Goal: Information Seeking & Learning: Find specific fact

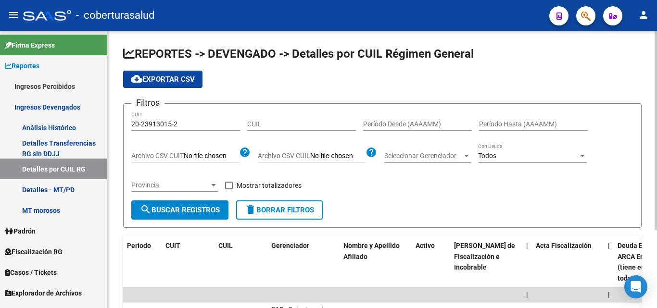
drag, startPoint x: 119, startPoint y: 48, endPoint x: 509, endPoint y: 55, distance: 390.1
click at [509, 55] on div "REPORTES -> DEVENGADO -> Detalles por CUIL Régimen General cloud_download Expor…" at bounding box center [382, 220] width 549 height 378
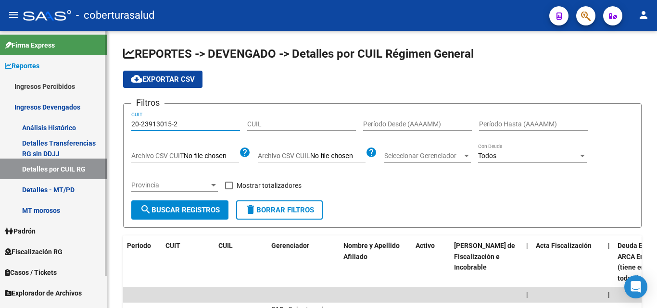
drag, startPoint x: 176, startPoint y: 122, endPoint x: 90, endPoint y: 123, distance: 86.6
click at [90, 123] on mat-sidenav-container "Firma Express Reportes Ingresos Percibidos Análisis Ingresos RG por CUIT (mensu…" at bounding box center [328, 169] width 657 height 277
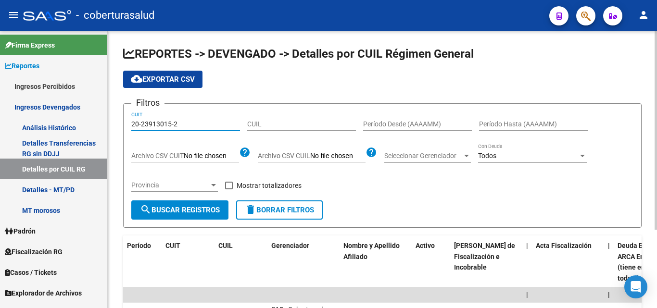
paste input "32412219-3"
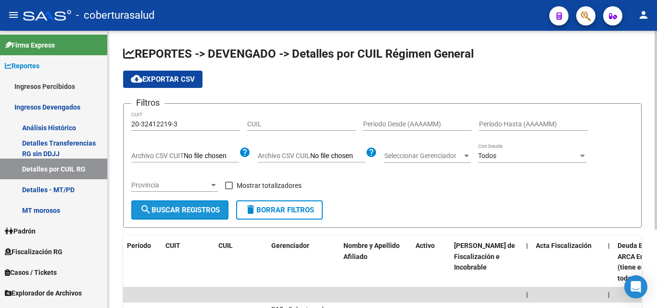
click at [215, 212] on span "search Buscar Registros" at bounding box center [180, 210] width 80 height 9
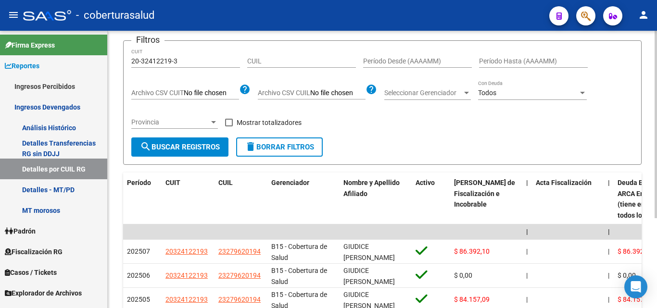
scroll to position [96, 0]
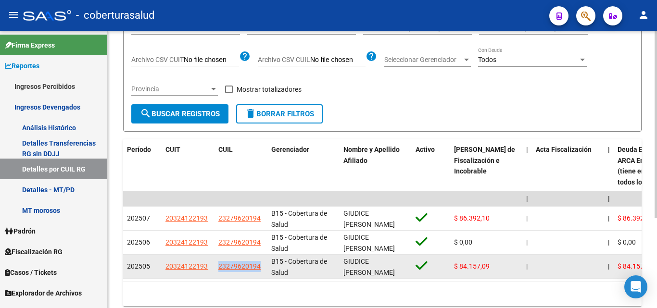
drag, startPoint x: 266, startPoint y: 268, endPoint x: 216, endPoint y: 271, distance: 50.6
click at [216, 271] on datatable-body-cell "23279620194" at bounding box center [240, 267] width 53 height 24
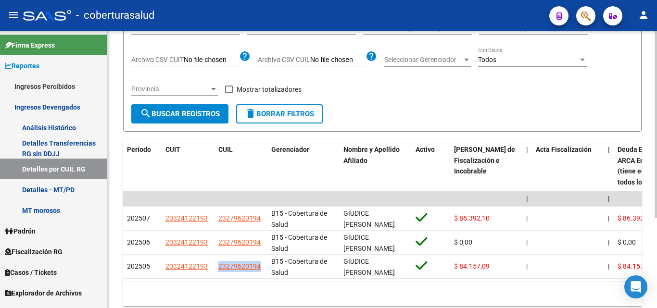
copy span "23279620194"
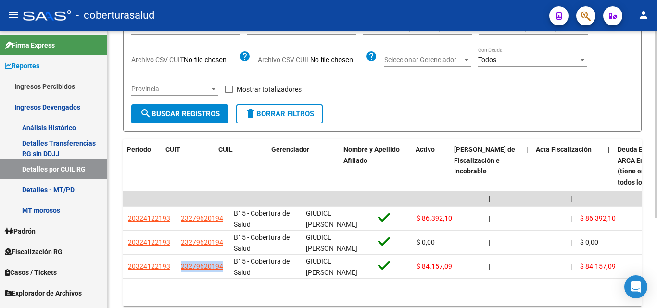
scroll to position [0, 0]
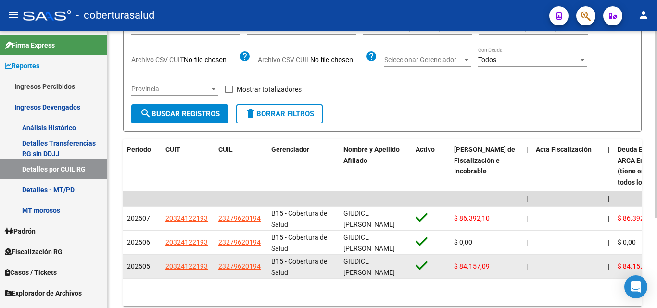
click at [263, 268] on div "23279620194" at bounding box center [240, 266] width 45 height 11
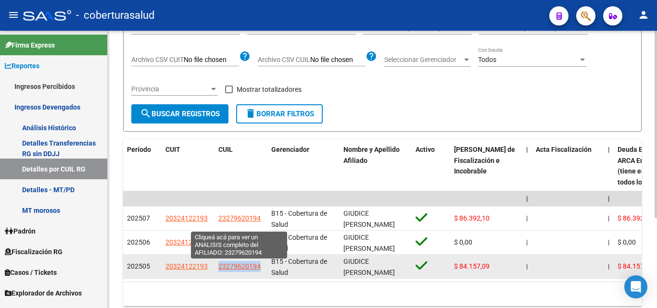
drag, startPoint x: 264, startPoint y: 266, endPoint x: 218, endPoint y: 270, distance: 45.9
click at [218, 270] on datatable-body-cell "23279620194" at bounding box center [240, 267] width 53 height 24
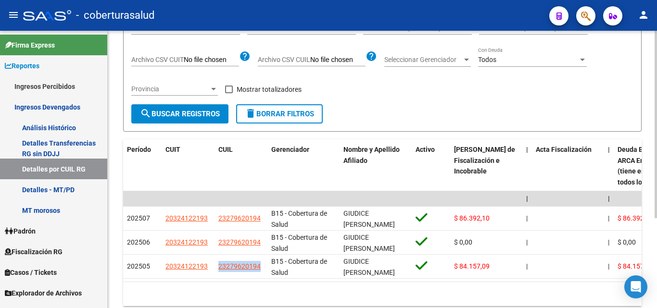
copy span "23279620194"
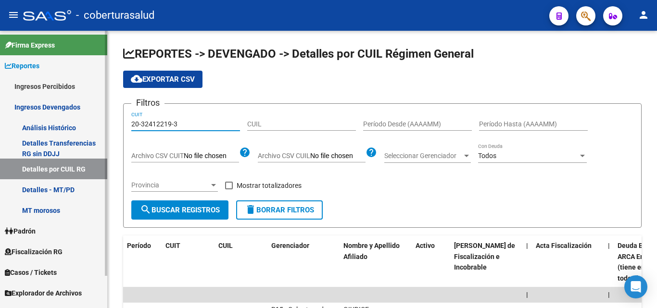
drag, startPoint x: 184, startPoint y: 123, endPoint x: 12, endPoint y: 112, distance: 172.5
click at [12, 112] on mat-sidenav-container "Firma Express Reportes Ingresos Percibidos Análisis Ingresos RG por CUIT (mensu…" at bounding box center [328, 169] width 657 height 277
paste input "33-71632136-9"
click at [197, 199] on div "Provincia Provincia" at bounding box center [174, 186] width 87 height 27
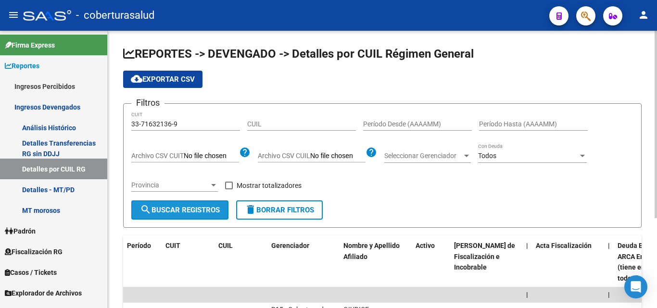
click at [191, 212] on span "search Buscar Registros" at bounding box center [180, 210] width 80 height 9
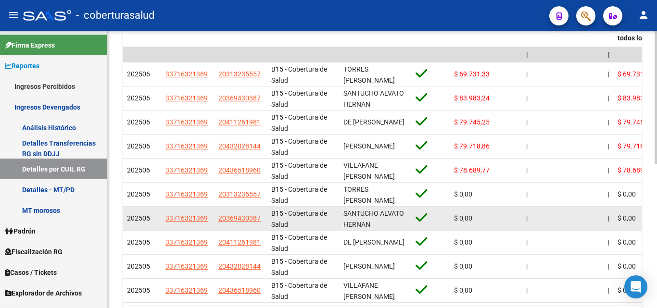
scroll to position [289, 0]
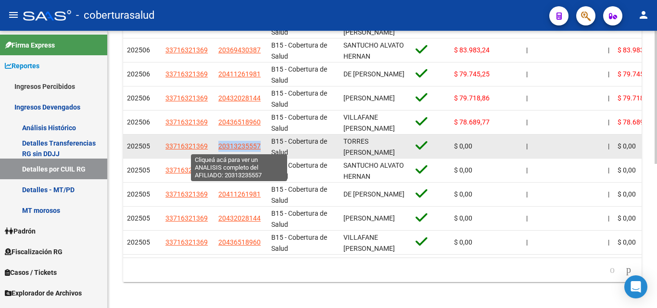
drag, startPoint x: 266, startPoint y: 145, endPoint x: 220, endPoint y: 148, distance: 46.2
click at [220, 148] on datatable-body-cell "20313235557" at bounding box center [240, 147] width 53 height 24
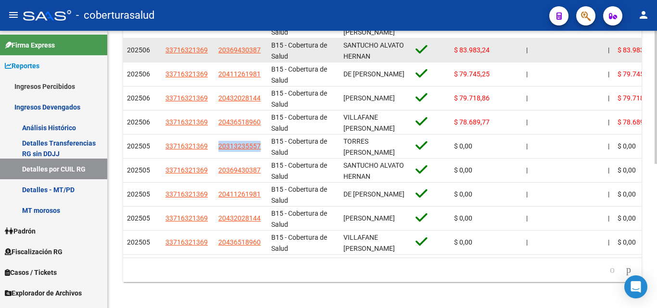
copy span "20313235557"
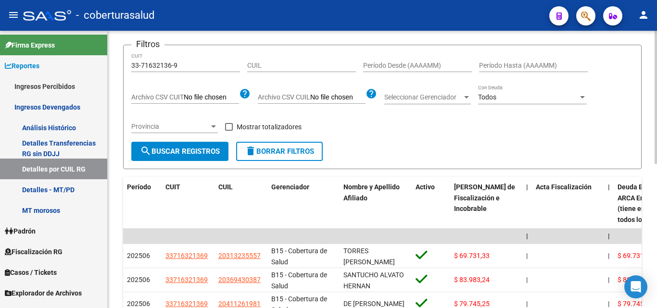
scroll to position [48, 0]
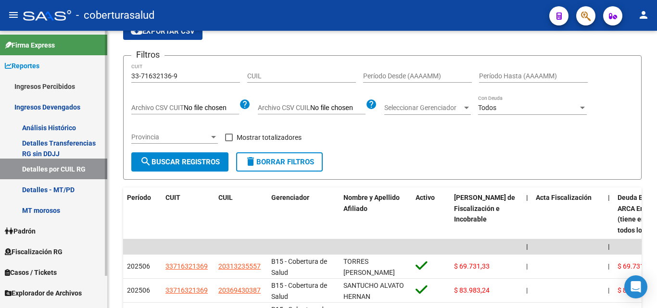
drag, startPoint x: 198, startPoint y: 70, endPoint x: 98, endPoint y: 77, distance: 100.8
click at [98, 77] on mat-sidenav-container "Firma Express Reportes Ingresos Percibidos Análisis Ingresos RG por CUIT (mensu…" at bounding box center [328, 169] width 657 height 277
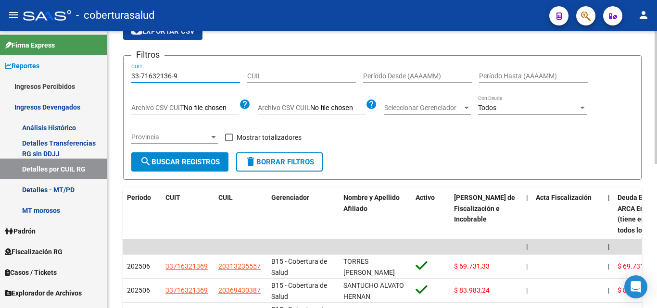
click at [177, 78] on input "33-71632136-9" at bounding box center [185, 76] width 109 height 8
drag, startPoint x: 138, startPoint y: 82, endPoint x: 76, endPoint y: 89, distance: 62.9
click at [77, 90] on mat-sidenav-container "Firma Express Reportes Ingresos Percibidos Análisis Ingresos RG por CUIT (mensu…" at bounding box center [328, 169] width 657 height 277
paste input
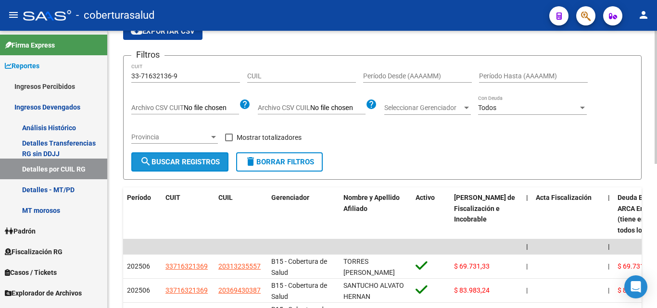
click at [184, 170] on button "search Buscar Registros" at bounding box center [179, 161] width 97 height 19
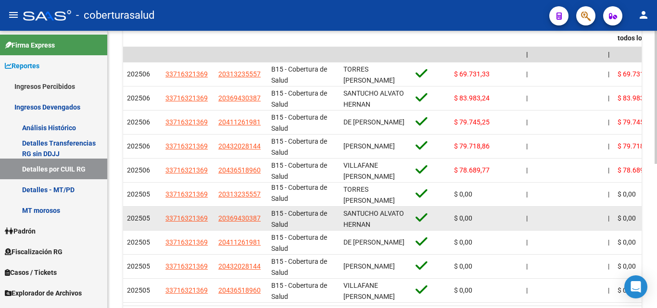
scroll to position [2, 0]
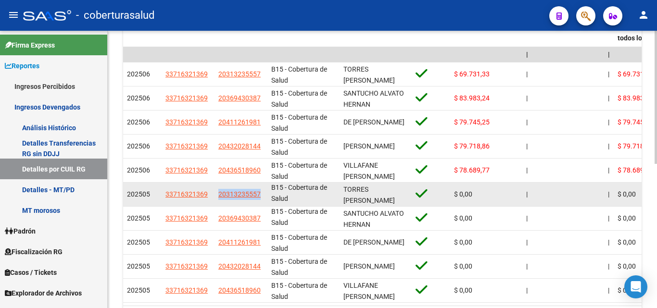
drag, startPoint x: 264, startPoint y: 196, endPoint x: 213, endPoint y: 196, distance: 51.5
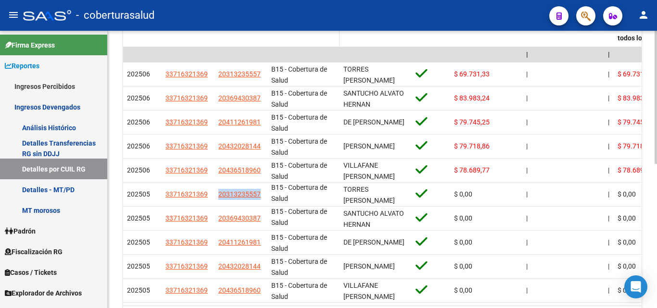
copy div "20313235557"
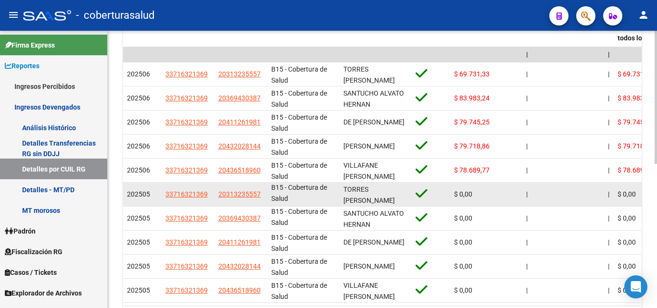
click at [268, 194] on datatable-body-cell "B15 - Cobertura de Salud" at bounding box center [303, 195] width 72 height 24
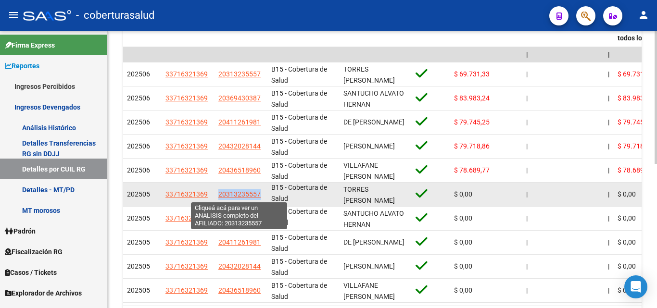
drag, startPoint x: 265, startPoint y: 193, endPoint x: 219, endPoint y: 196, distance: 46.7
click at [219, 196] on datatable-body-cell "20313235557" at bounding box center [240, 195] width 53 height 24
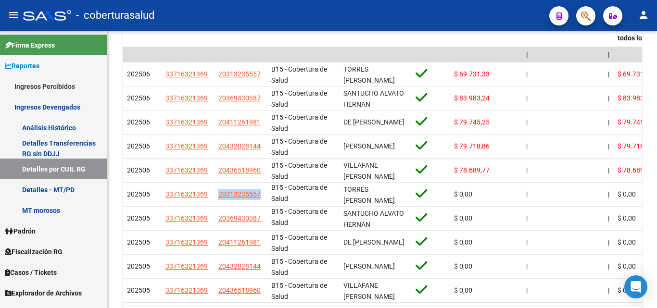
copy span "20313235557"
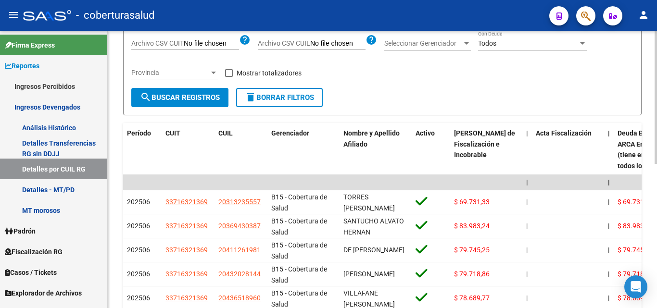
scroll to position [0, 0]
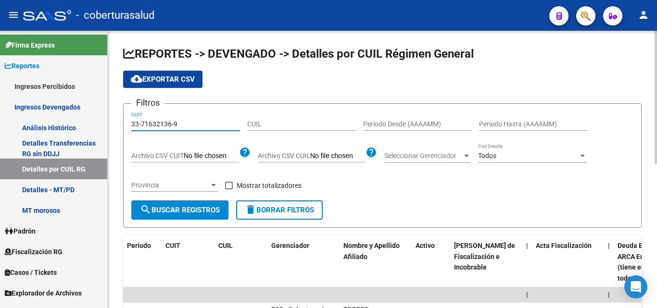
drag, startPoint x: 131, startPoint y: 129, endPoint x: 119, endPoint y: 131, distance: 12.2
paste input "23-10910698-4"
click at [211, 205] on button "search Buscar Registros" at bounding box center [179, 210] width 97 height 19
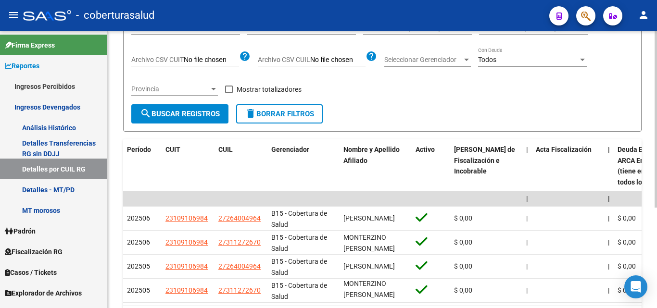
scroll to position [144, 0]
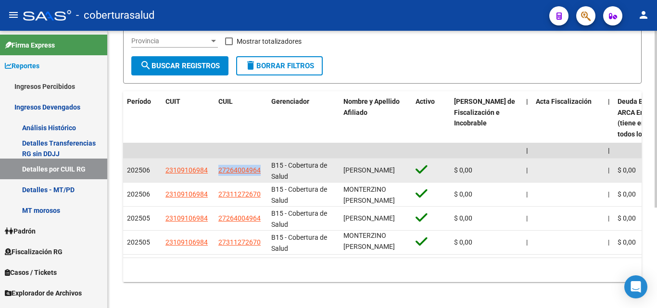
drag, startPoint x: 264, startPoint y: 171, endPoint x: 226, endPoint y: 159, distance: 40.4
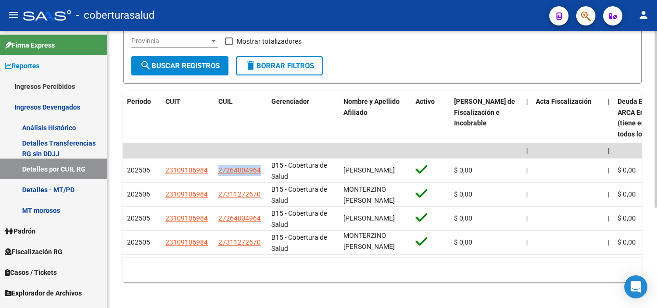
copy div "27264004964"
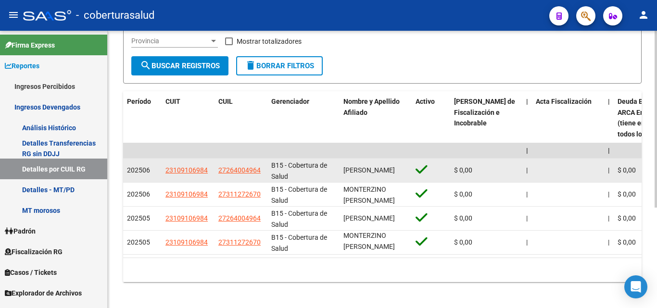
click at [267, 167] on datatable-body-cell "B15 - Cobertura de Salud" at bounding box center [303, 171] width 72 height 24
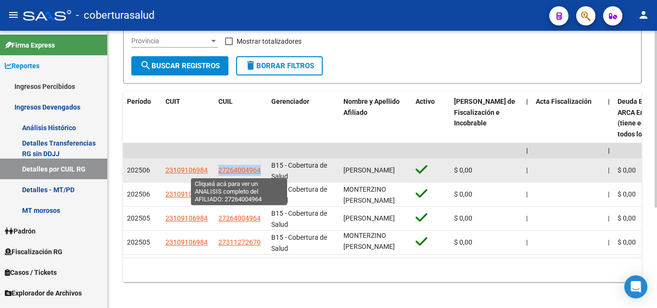
drag, startPoint x: 262, startPoint y: 171, endPoint x: 219, endPoint y: 174, distance: 42.9
click at [219, 174] on div "27264004964" at bounding box center [240, 170] width 45 height 11
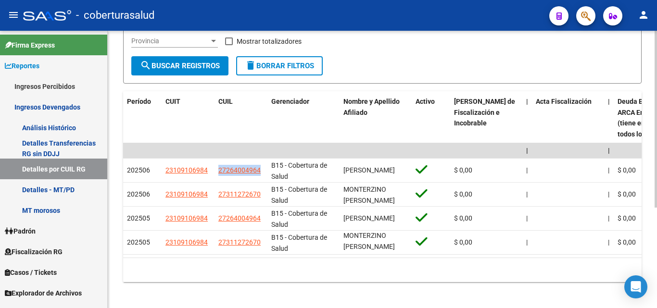
copy span "27264004964"
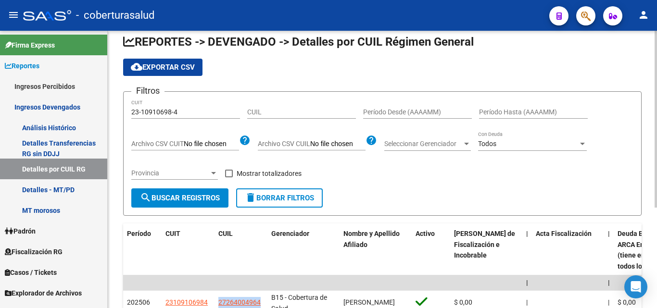
scroll to position [0, 0]
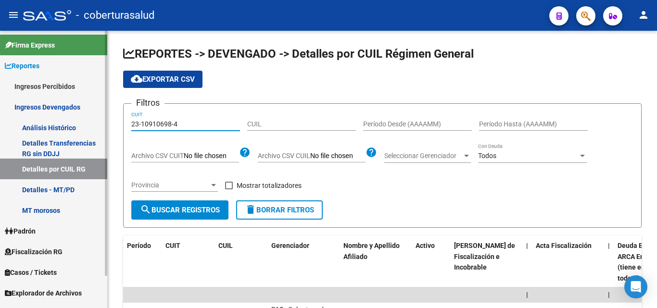
drag, startPoint x: 163, startPoint y: 124, endPoint x: 92, endPoint y: 125, distance: 70.7
click at [92, 125] on mat-sidenav-container "Firma Express Reportes Ingresos Percibidos Análisis Ingresos RG por CUIT (mensu…" at bounding box center [328, 169] width 657 height 277
paste input "30-71585664-2"
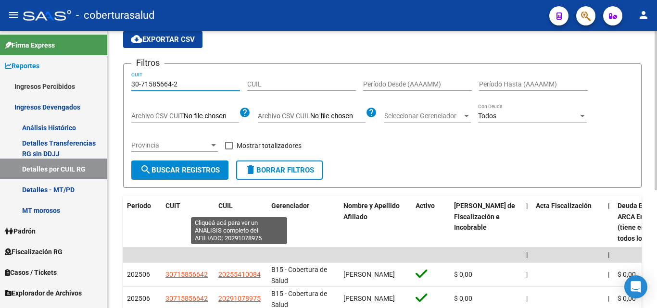
scroll to position [13, 0]
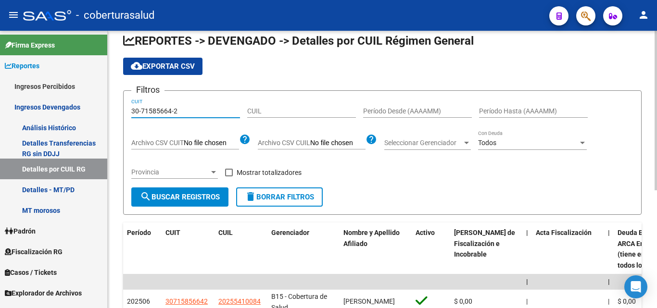
drag, startPoint x: 180, startPoint y: 111, endPoint x: 145, endPoint y: 113, distance: 35.6
click at [145, 113] on input "30-71585664-2" at bounding box center [185, 111] width 109 height 8
click at [178, 112] on input "30-71585664-2" at bounding box center [185, 111] width 109 height 8
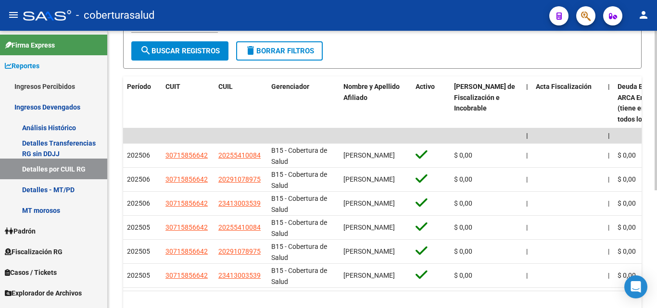
scroll to position [205, 0]
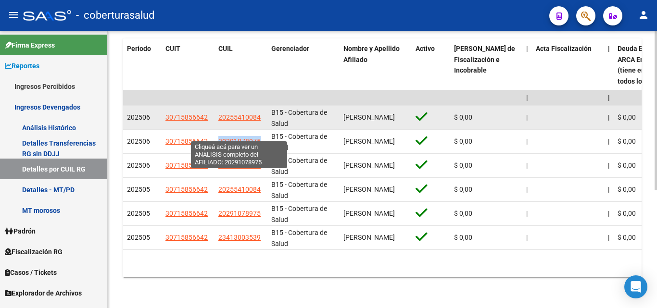
drag, startPoint x: 267, startPoint y: 134, endPoint x: 266, endPoint y: 104, distance: 30.3
click at [218, 136] on datatable-body-cell "20291078975" at bounding box center [240, 142] width 53 height 24
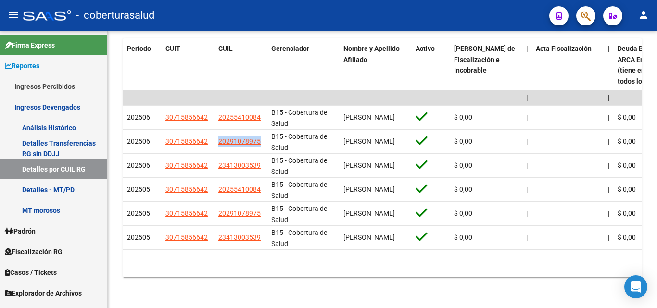
copy span "20291078975"
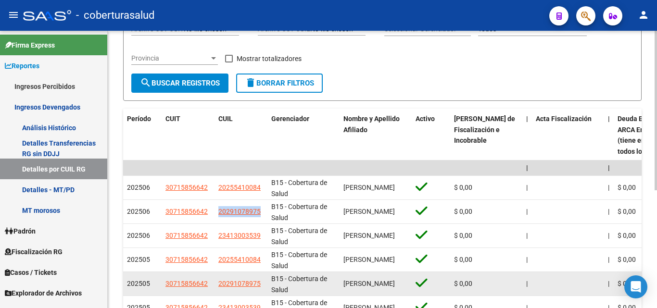
scroll to position [13, 0]
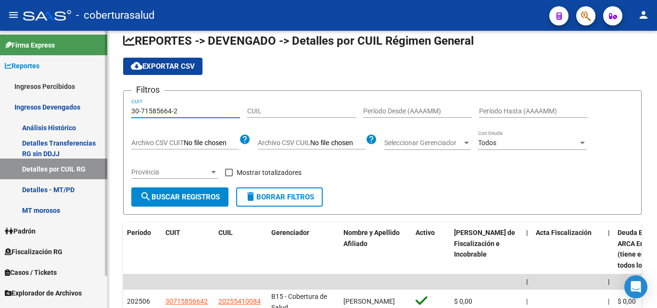
drag, startPoint x: 186, startPoint y: 109, endPoint x: 79, endPoint y: 129, distance: 108.6
click at [81, 128] on mat-sidenav-container "Firma Express Reportes Ingresos Percibidos Análisis Ingresos RG por CUIT (mensu…" at bounding box center [328, 169] width 657 height 277
paste input "23-10915145-9"
type input "23-10915145-9"
click at [162, 206] on button "search Buscar Registros" at bounding box center [179, 197] width 97 height 19
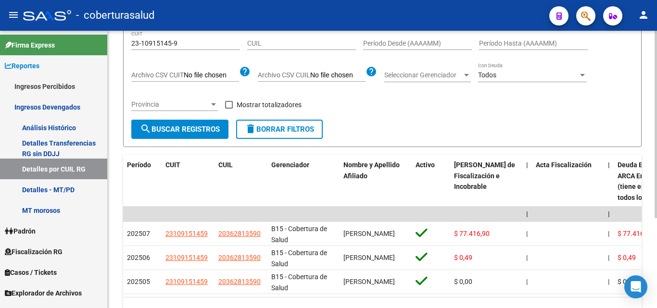
scroll to position [109, 0]
